Goal: Navigation & Orientation: Go to known website

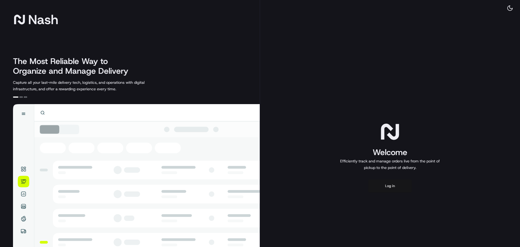
click at [390, 186] on button "Log in" at bounding box center [390, 185] width 43 height 13
